Goal: Information Seeking & Learning: Learn about a topic

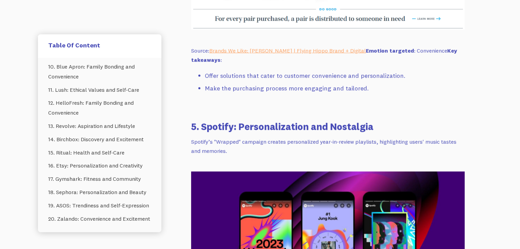
scroll to position [4319, 0]
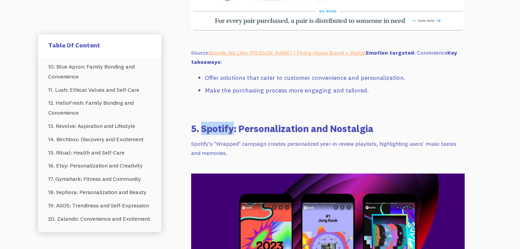
drag, startPoint x: 232, startPoint y: 129, endPoint x: 203, endPoint y: 132, distance: 29.8
click at [203, 132] on h3 "5. Spotify: Personalization and Nostalgia" at bounding box center [327, 128] width 273 height 13
copy h3 "Spotify"
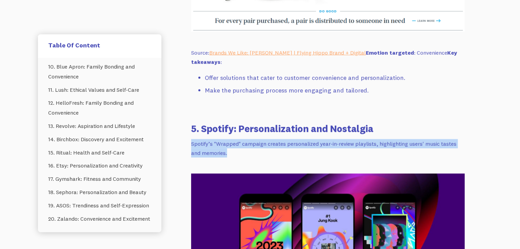
drag, startPoint x: 231, startPoint y: 149, endPoint x: 190, endPoint y: 143, distance: 41.7
click at [190, 143] on div "One of the most powerful tools in any e-commerce marketer’s arsenal is emotiona…" at bounding box center [328, 237] width 290 height 8757
copy p "Spotify’s "Wrapped" campaign creates personalized year-in-review playlists, hig…"
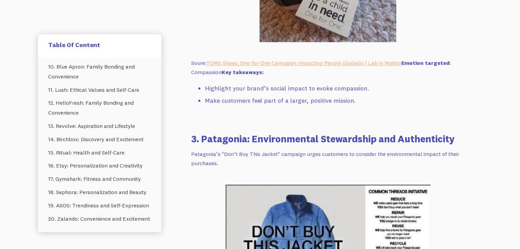
scroll to position [3805, 0]
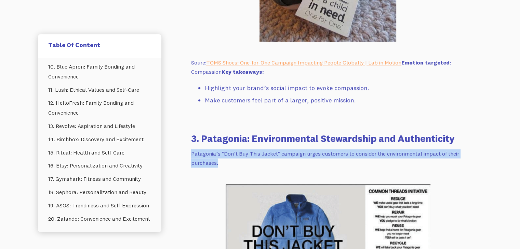
drag, startPoint x: 240, startPoint y: 162, endPoint x: 180, endPoint y: 153, distance: 60.8
copy p "Patagonia’s "Don’t Buy This Jacket" campaign urges customers to consider the en…"
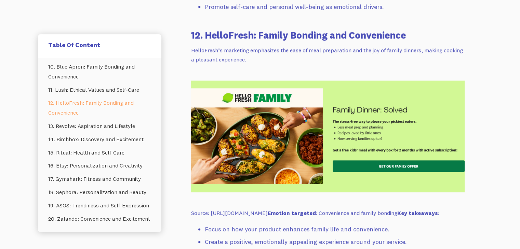
scroll to position [6352, 0]
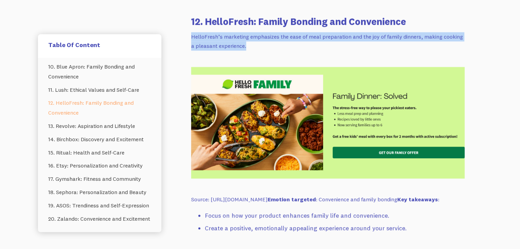
drag, startPoint x: 268, startPoint y: 47, endPoint x: 173, endPoint y: 37, distance: 95.4
copy p "HelloFresh’s marketing emphasizes the ease of meal preparation and the joy of f…"
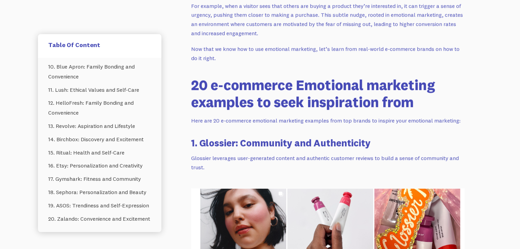
scroll to position [3254, 0]
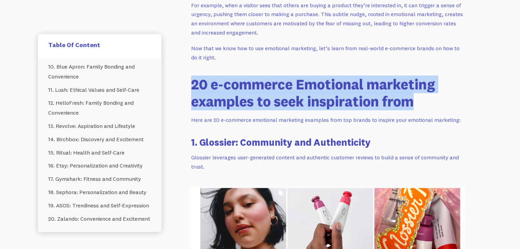
drag, startPoint x: 193, startPoint y: 89, endPoint x: 434, endPoint y: 106, distance: 240.7
